Goal: Task Accomplishment & Management: Complete application form

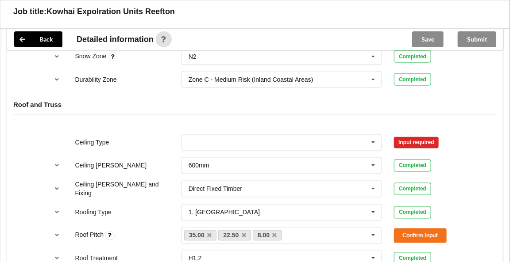
scroll to position [444, 0]
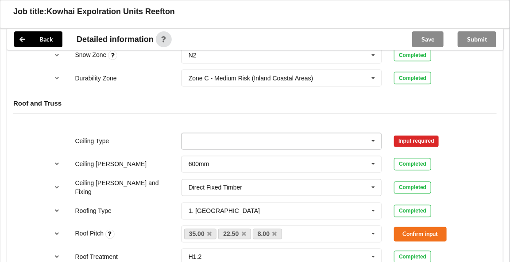
click at [376, 141] on icon at bounding box center [373, 142] width 13 height 16
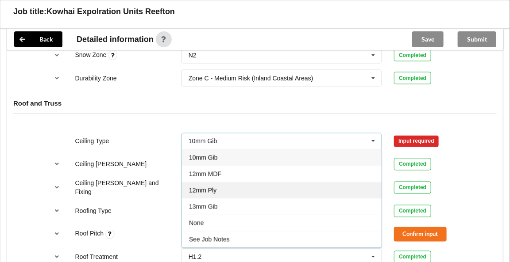
click at [214, 187] on span "12mm Ply" at bounding box center [202, 190] width 27 height 7
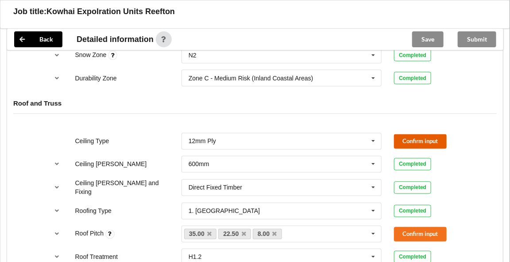
click at [407, 138] on button "Confirm input" at bounding box center [420, 141] width 53 height 15
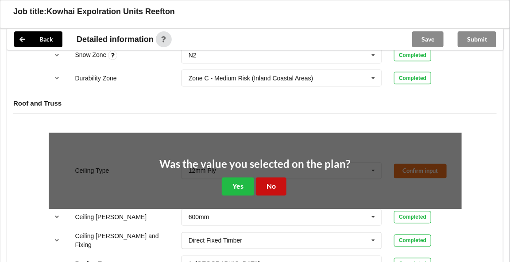
click at [277, 183] on button "No" at bounding box center [271, 187] width 31 height 18
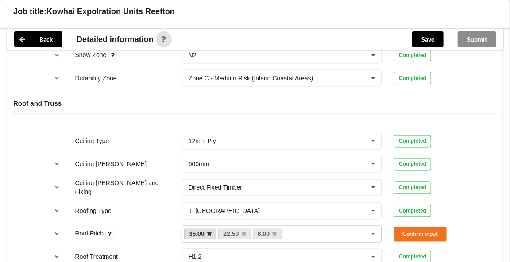
click at [211, 232] on icon at bounding box center [209, 235] width 4 height 6
click at [239, 232] on icon at bounding box center [240, 235] width 4 height 6
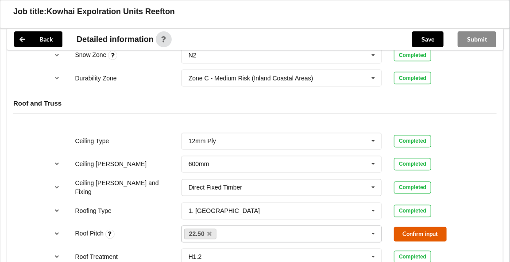
click at [411, 233] on button "Confirm input" at bounding box center [420, 234] width 53 height 15
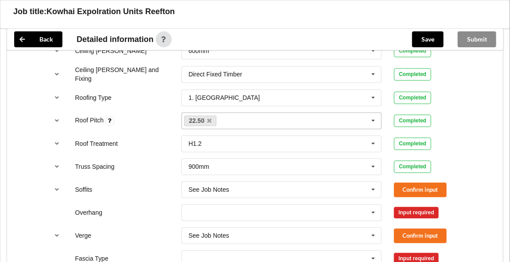
scroll to position [586, 0]
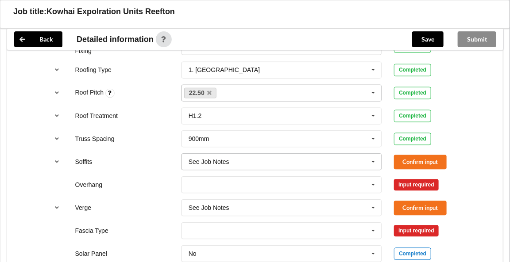
click at [377, 157] on icon at bounding box center [373, 162] width 13 height 16
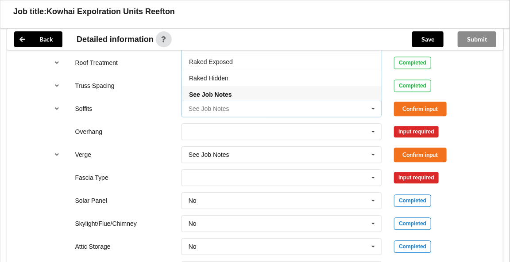
scroll to position [627, 0]
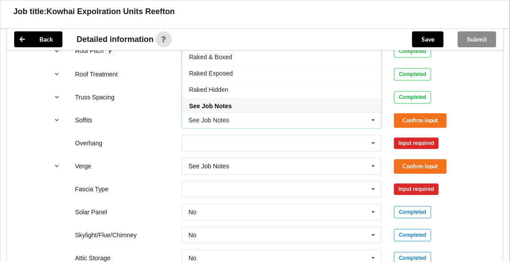
click at [225, 103] on span "See Job Notes" at bounding box center [210, 106] width 42 height 7
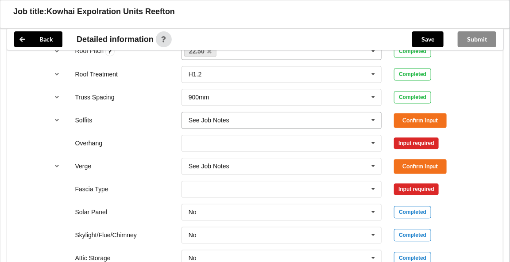
click at [373, 118] on icon at bounding box center [373, 120] width 13 height 16
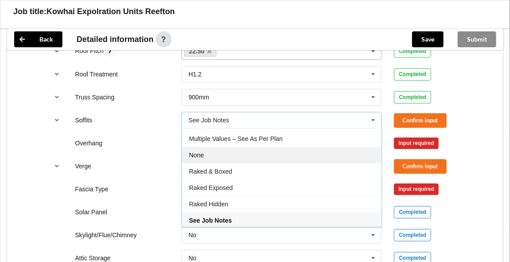
click at [193, 154] on span "None" at bounding box center [196, 155] width 15 height 7
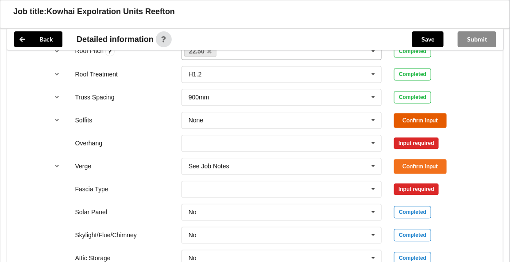
click at [407, 115] on button "Confirm input" at bounding box center [420, 120] width 53 height 15
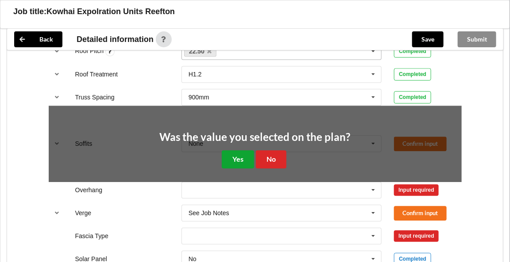
click at [242, 154] on button "Yes" at bounding box center [238, 159] width 32 height 18
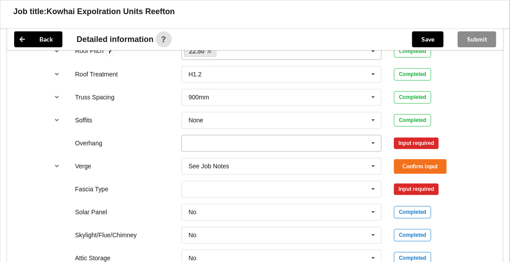
click at [374, 138] on icon at bounding box center [373, 143] width 13 height 16
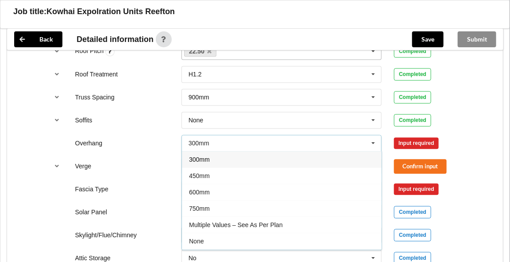
click at [234, 238] on div "None" at bounding box center [282, 241] width 200 height 16
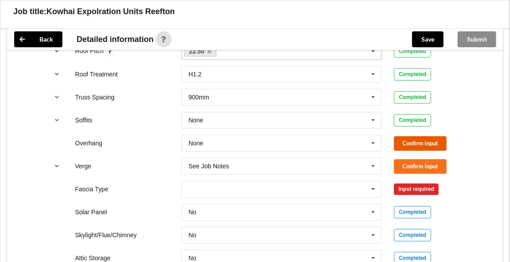
click at [420, 137] on button "Confirm input" at bounding box center [420, 143] width 53 height 15
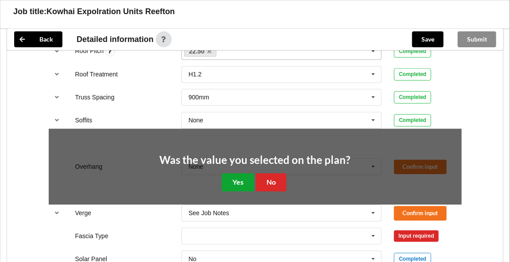
click at [238, 179] on button "Yes" at bounding box center [238, 182] width 32 height 18
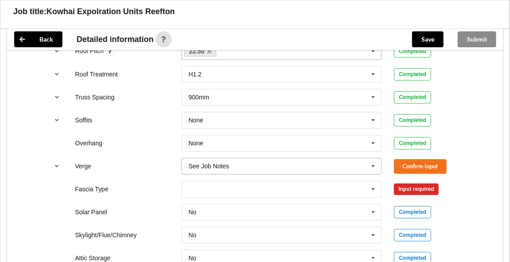
click at [376, 162] on icon at bounding box center [373, 166] width 13 height 16
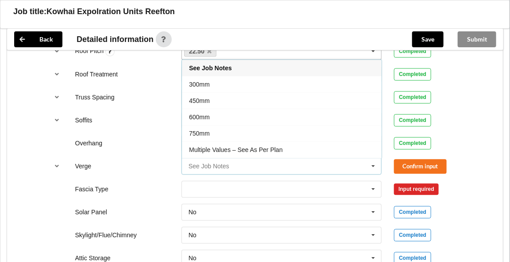
scroll to position [14, 0]
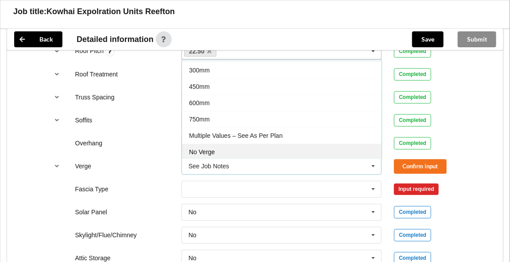
click at [216, 151] on div "No Verge" at bounding box center [282, 152] width 200 height 16
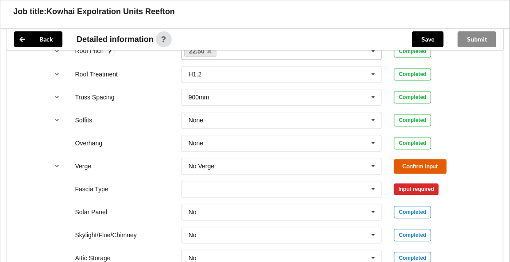
click at [400, 160] on button "Confirm input" at bounding box center [420, 166] width 53 height 15
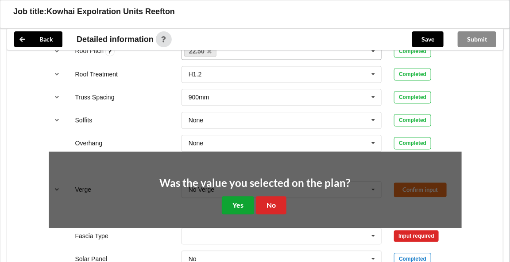
click at [236, 199] on button "Yes" at bounding box center [238, 205] width 32 height 18
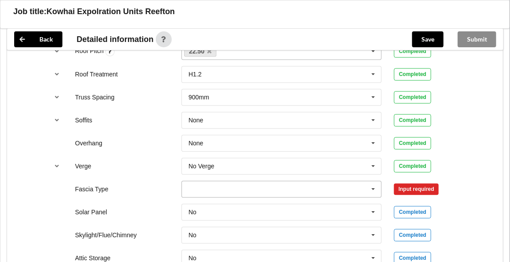
click at [375, 184] on icon at bounding box center [373, 189] width 13 height 16
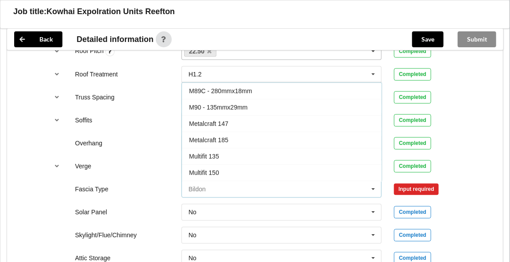
scroll to position [150, 0]
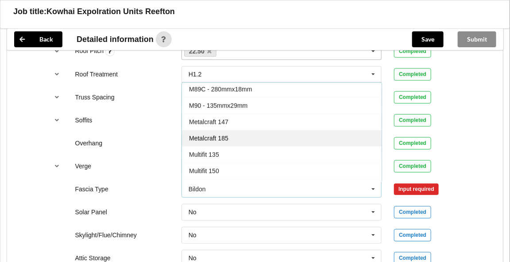
click at [227, 134] on span "Metalcraft 185" at bounding box center [208, 137] width 39 height 7
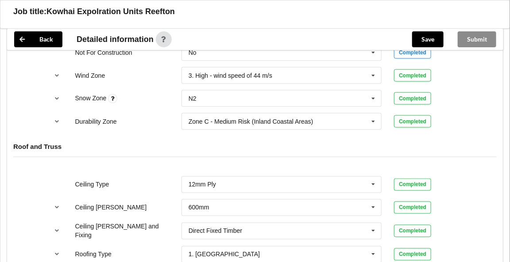
scroll to position [457, 0]
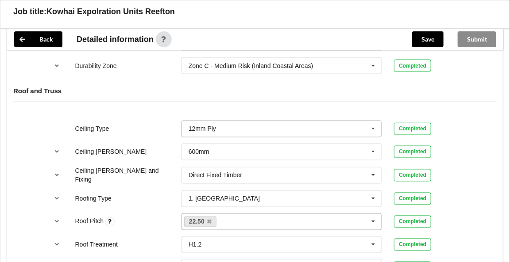
click at [374, 126] on icon at bounding box center [373, 129] width 13 height 16
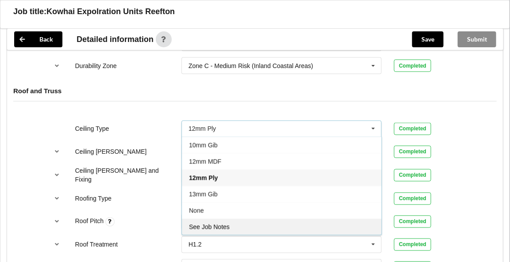
click at [203, 220] on div "See Job Notes" at bounding box center [282, 227] width 200 height 16
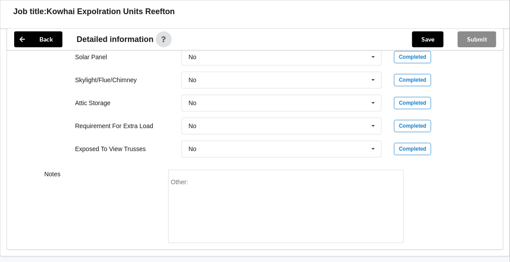
scroll to position [804, 0]
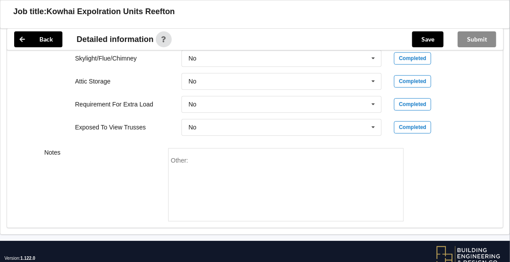
click at [170, 148] on div "Other:" at bounding box center [285, 184] width 235 height 73
click at [192, 159] on div "Other:" at bounding box center [286, 188] width 230 height 62
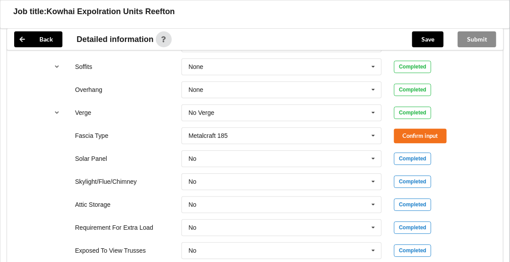
scroll to position [700, 0]
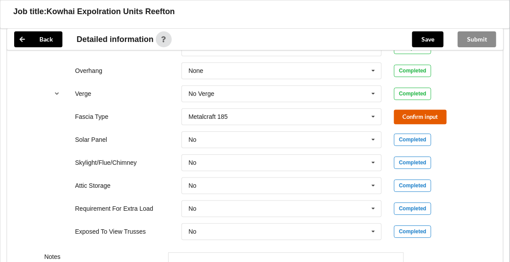
click at [425, 112] on button "Confirm input" at bounding box center [420, 117] width 53 height 15
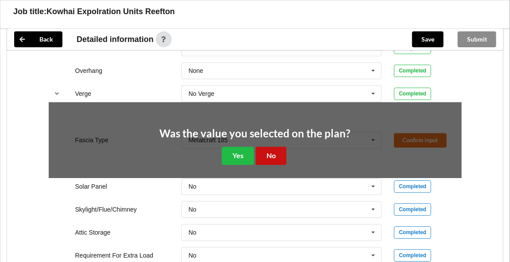
click at [276, 149] on button "No" at bounding box center [271, 156] width 31 height 18
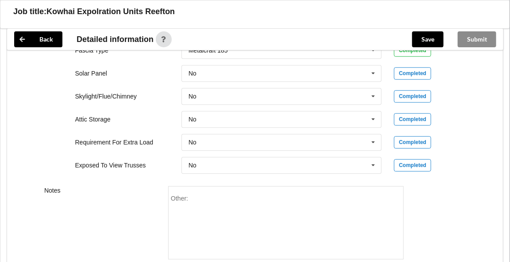
scroll to position [823, 0]
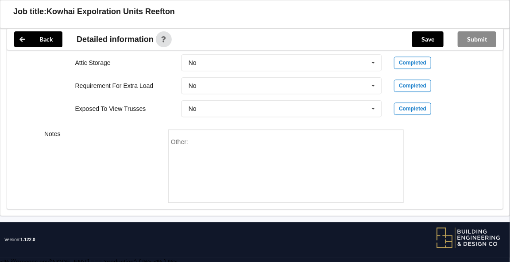
click at [191, 138] on div "Other:" at bounding box center [286, 169] width 230 height 62
click at [180, 138] on span "Other:" at bounding box center [179, 141] width 17 height 7
click at [200, 138] on div "Other:" at bounding box center [286, 169] width 230 height 62
click at [427, 38] on button "Save" at bounding box center [427, 39] width 31 height 16
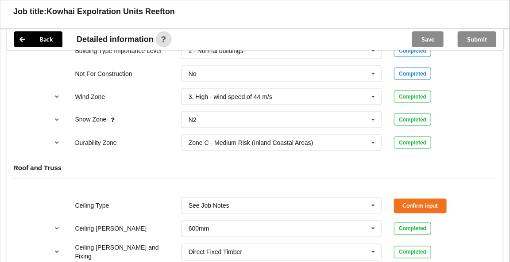
scroll to position [378, 0]
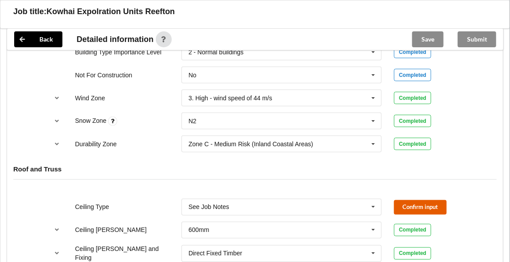
click at [411, 203] on button "Confirm input" at bounding box center [420, 207] width 53 height 15
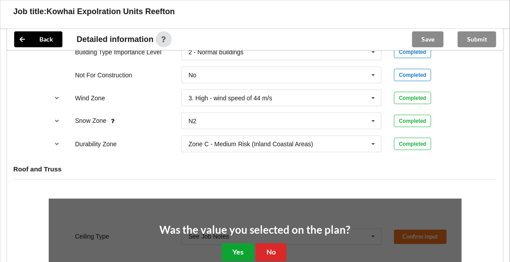
click at [237, 247] on button "Yes" at bounding box center [238, 253] width 32 height 18
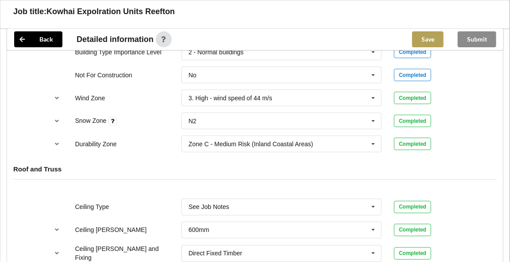
click at [426, 40] on button "Save" at bounding box center [427, 39] width 31 height 16
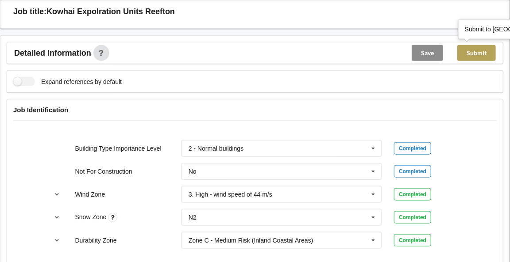
click at [479, 54] on button "Submit" at bounding box center [476, 53] width 38 height 16
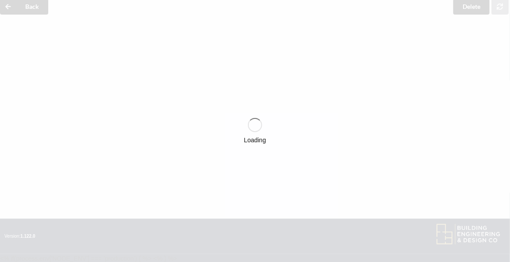
scroll to position [242, 0]
